Goal: Task Accomplishment & Management: Manage account settings

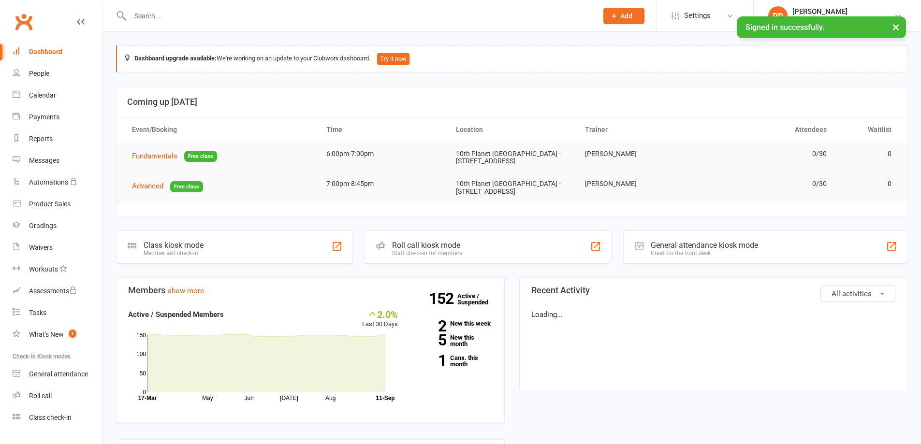
click at [264, 22] on input "text" at bounding box center [359, 16] width 464 height 14
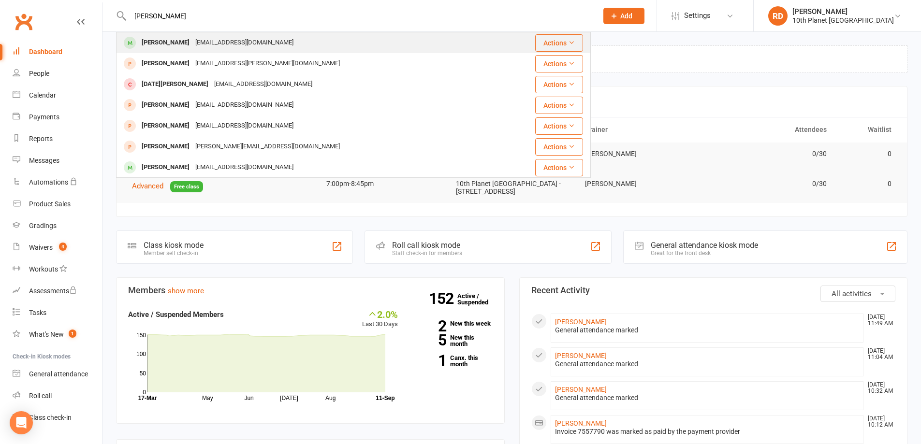
type input "[PERSON_NAME]"
click at [227, 42] on div "[EMAIL_ADDRESS][DOMAIN_NAME]" at bounding box center [244, 43] width 104 height 14
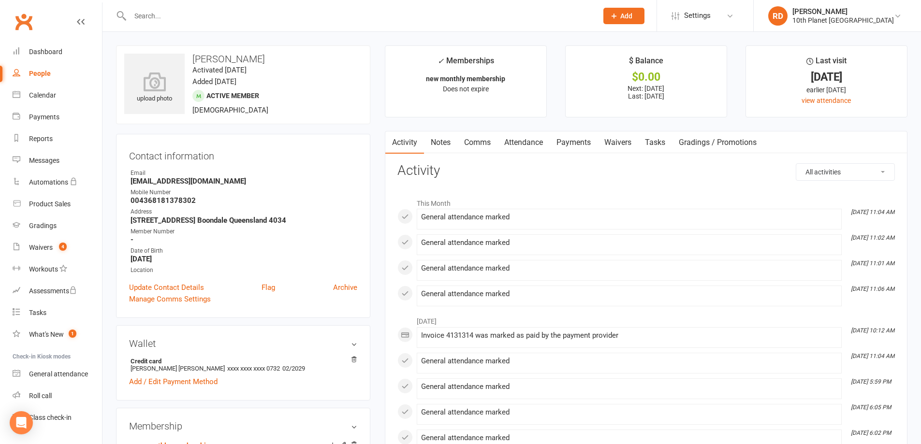
click at [222, 18] on input "text" at bounding box center [359, 16] width 464 height 14
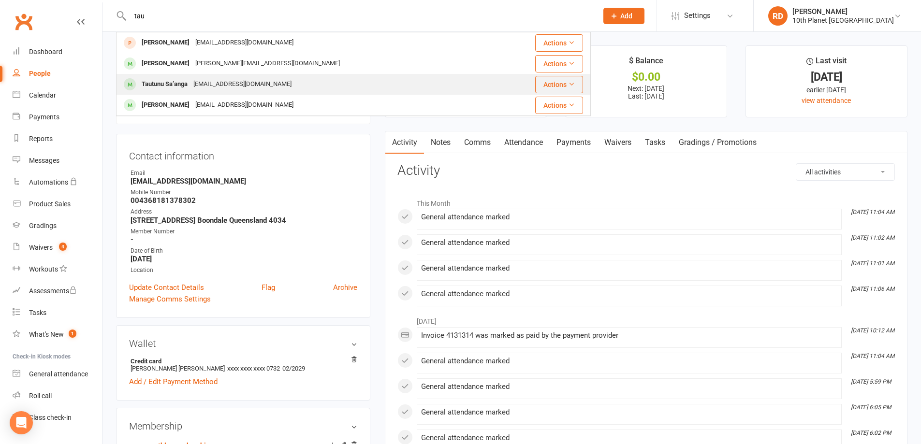
type input "tau"
click at [205, 83] on div "[EMAIL_ADDRESS][DOMAIN_NAME]" at bounding box center [242, 84] width 104 height 14
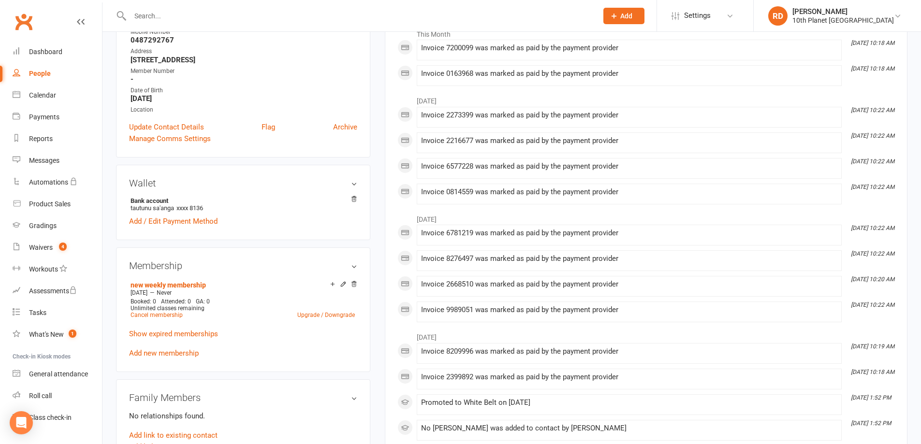
scroll to position [97, 0]
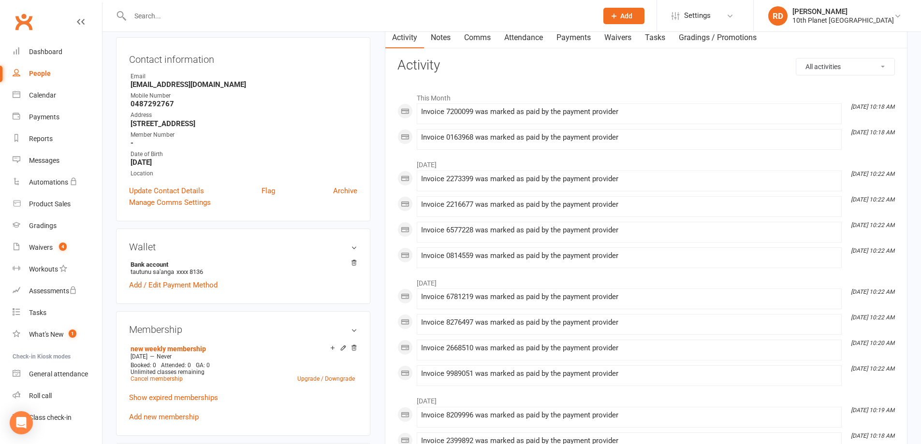
click at [694, 92] on li "This Month" at bounding box center [646, 95] width 498 height 15
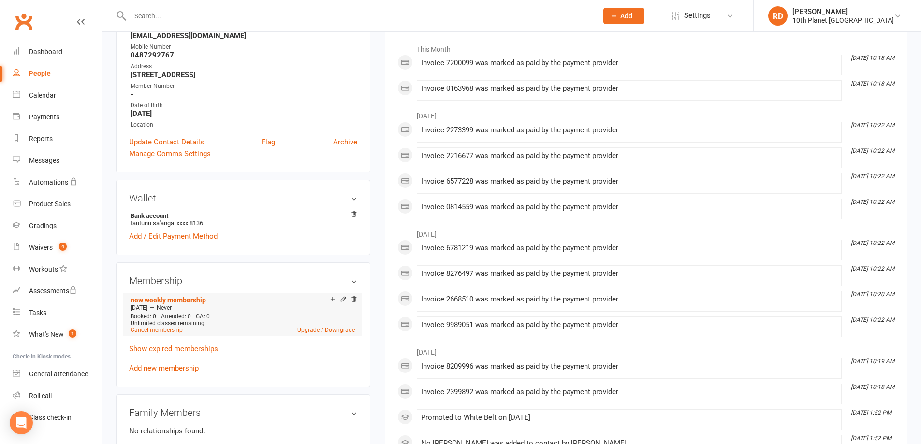
scroll to position [242, 0]
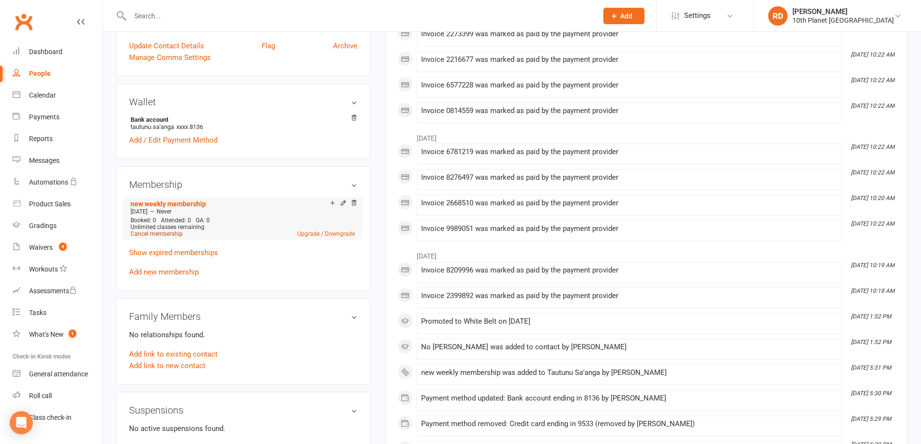
click at [169, 234] on link "Cancel membership" at bounding box center [157, 234] width 52 height 7
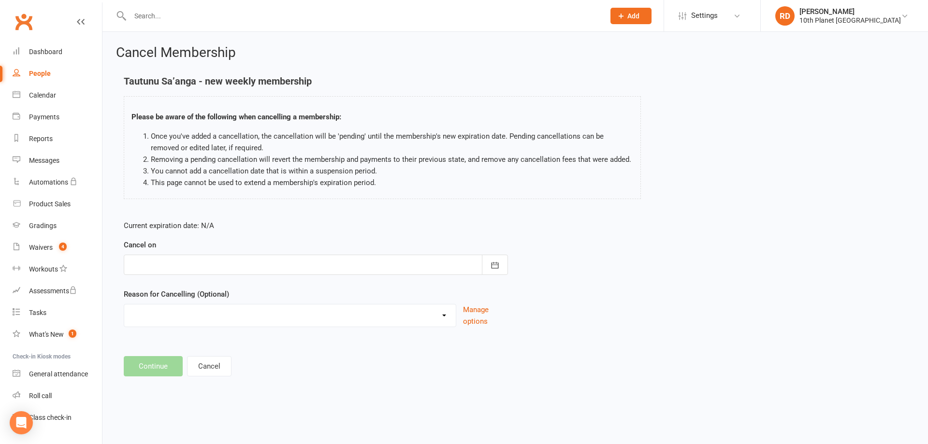
click at [481, 269] on div at bounding box center [316, 265] width 384 height 20
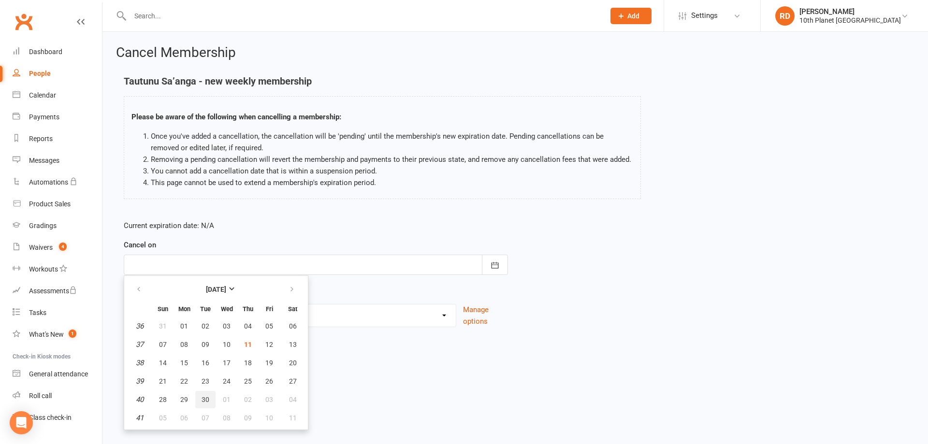
click at [204, 404] on button "30" at bounding box center [205, 399] width 20 height 17
type input "[DATE]"
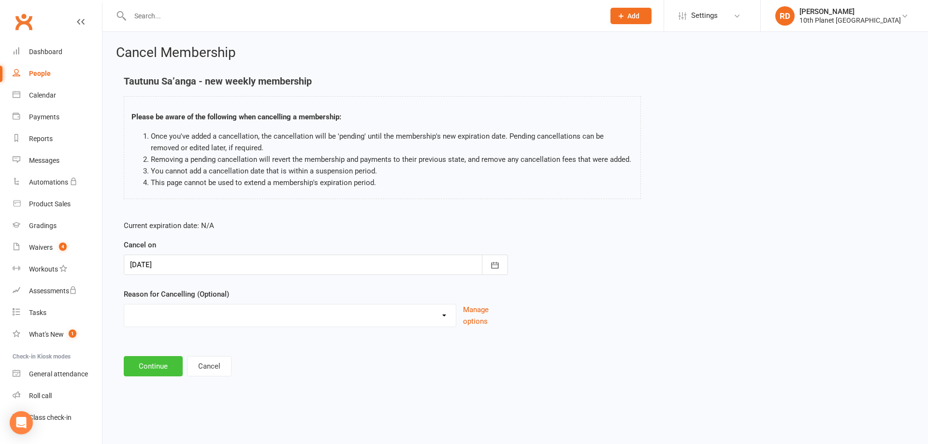
click at [162, 369] on button "Continue" at bounding box center [153, 366] width 59 height 20
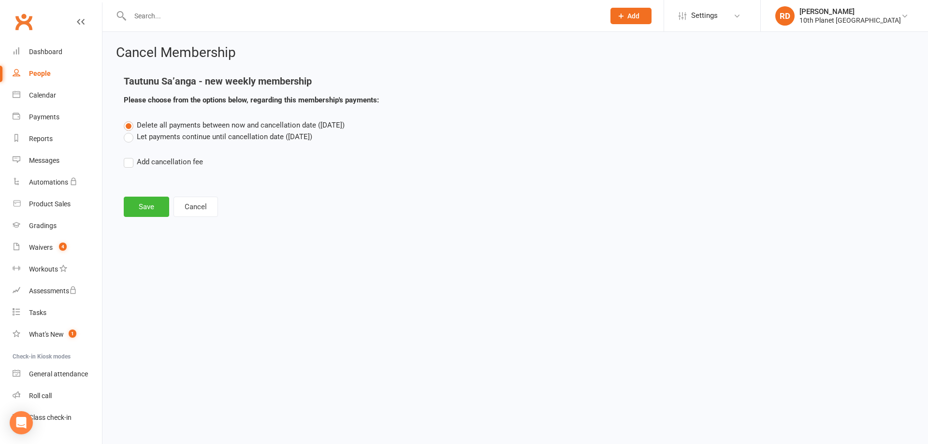
click at [197, 137] on label "Let payments continue until cancellation date ([DATE])" at bounding box center [218, 137] width 189 height 12
click at [130, 131] on input "Let payments continue until cancellation date ([DATE])" at bounding box center [127, 131] width 6 height 0
click at [149, 208] on button "Save" at bounding box center [146, 207] width 45 height 20
